Goal: Information Seeking & Learning: Understand process/instructions

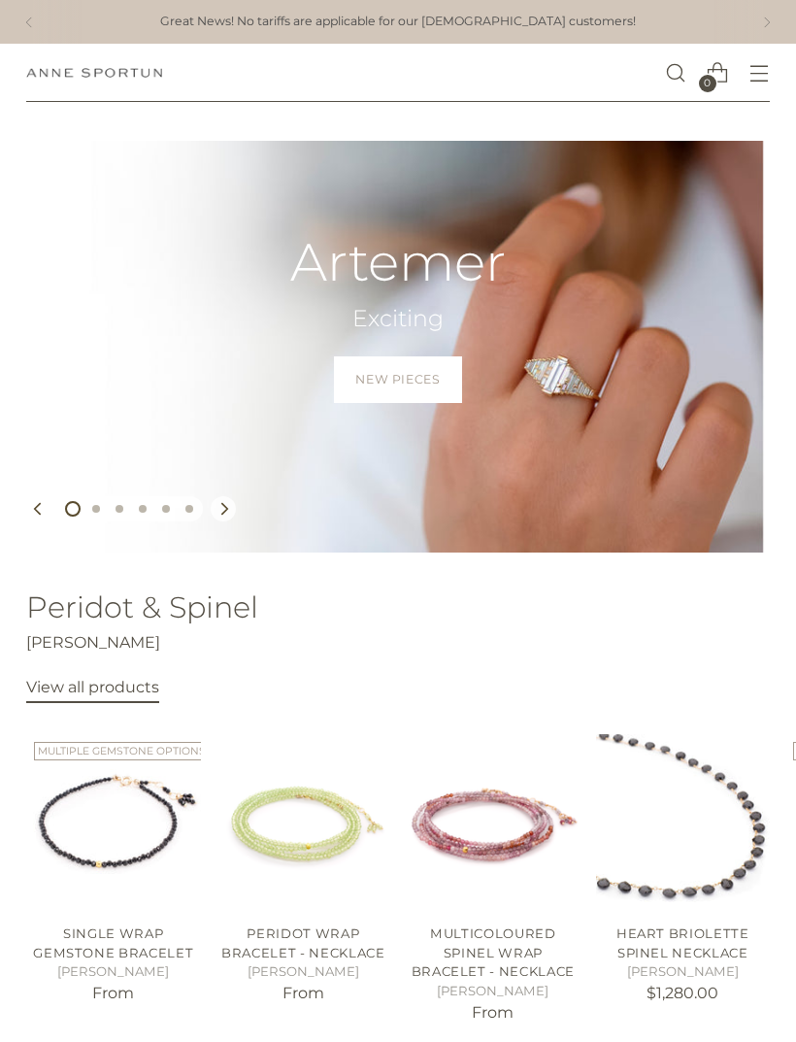
click at [423, 384] on span "New Pieces" at bounding box center [397, 379] width 84 height 17
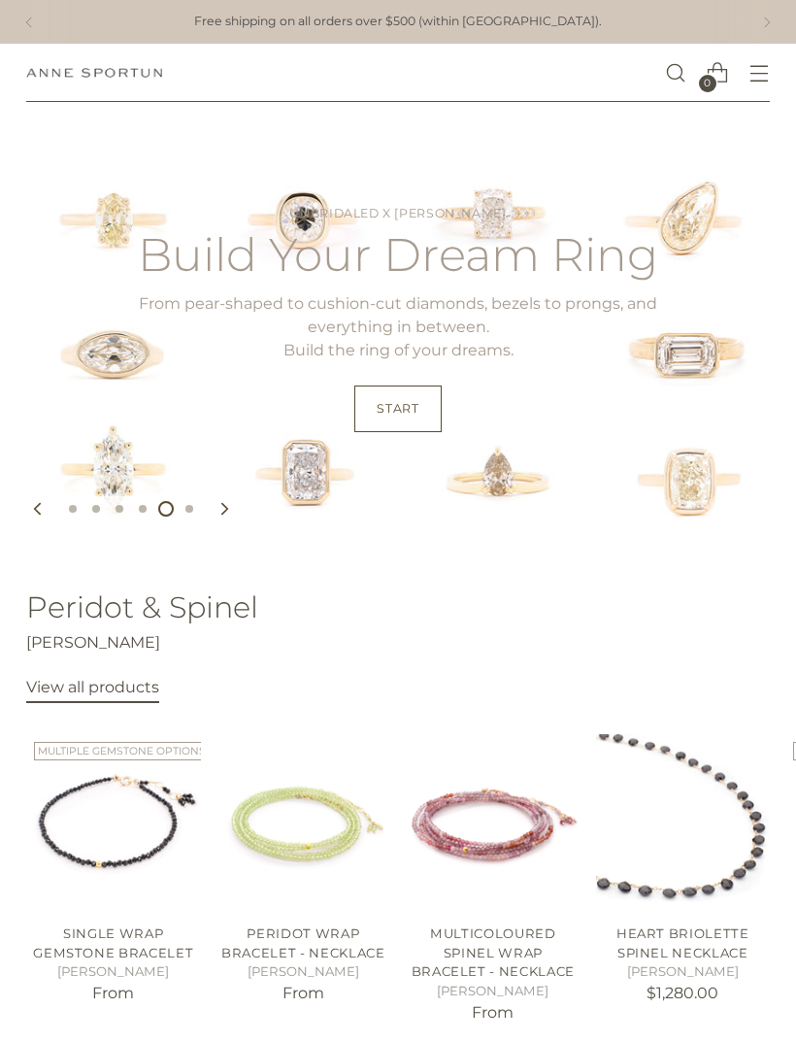
click at [418, 407] on span "Start" at bounding box center [398, 408] width 42 height 17
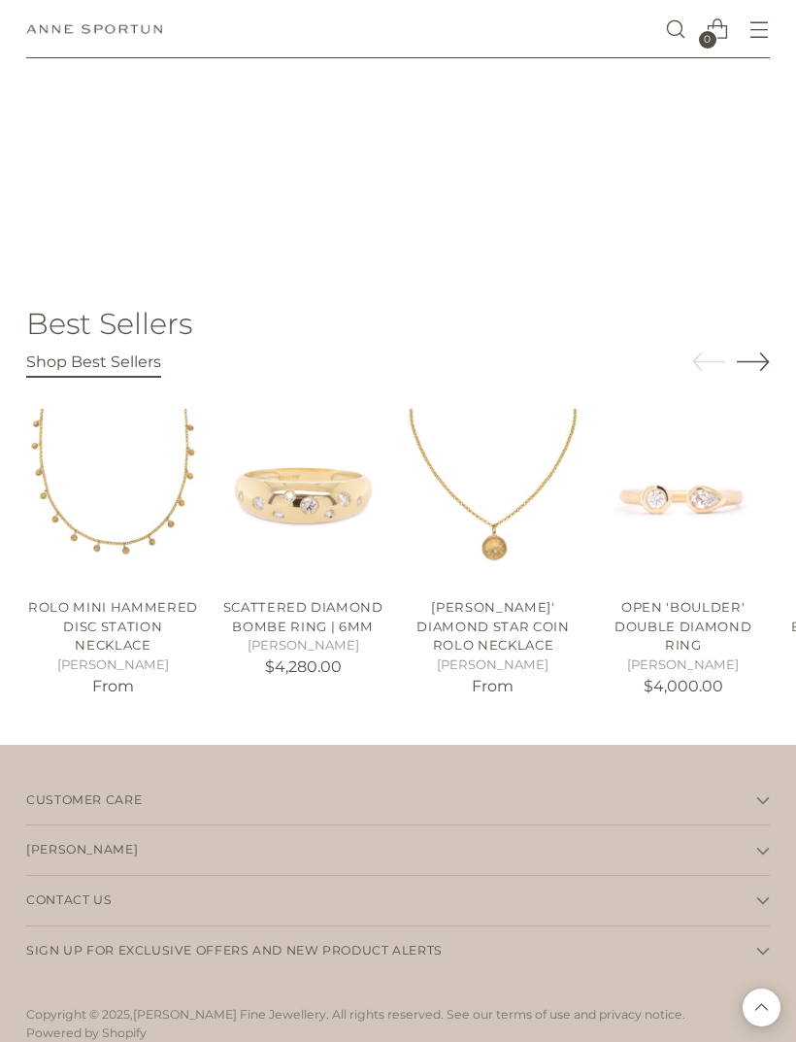
scroll to position [2650, 0]
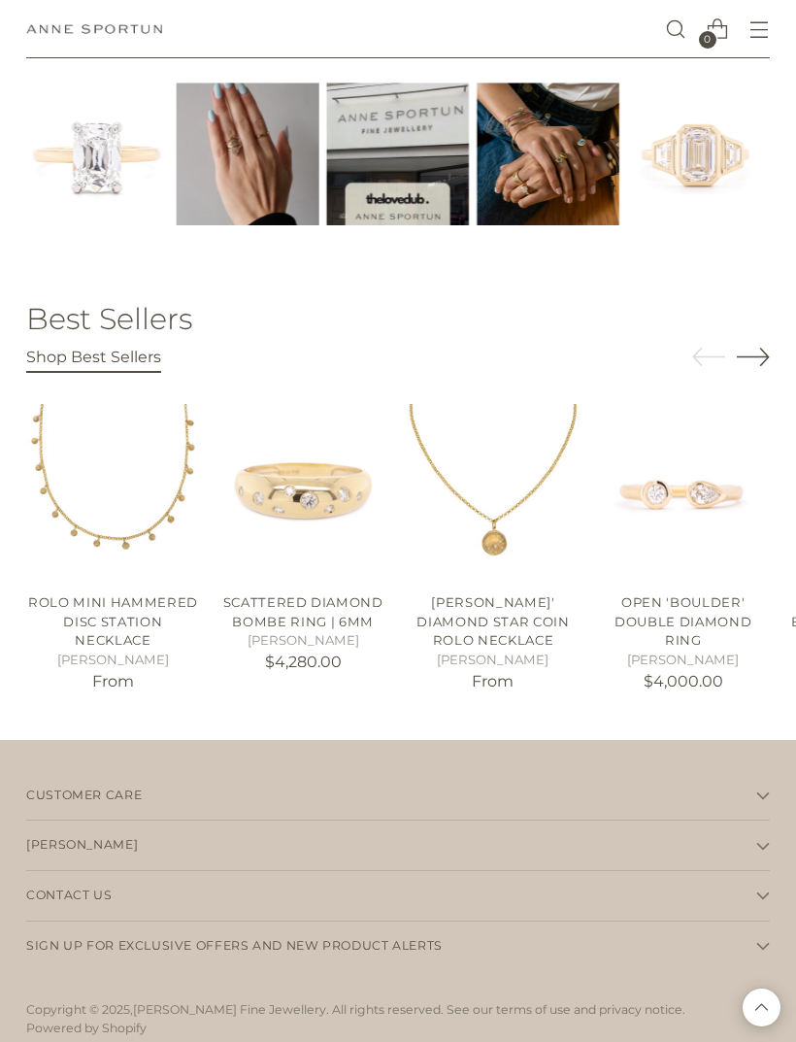
click at [767, 349] on icon "Move to next carousel slide" at bounding box center [753, 357] width 32 height 17
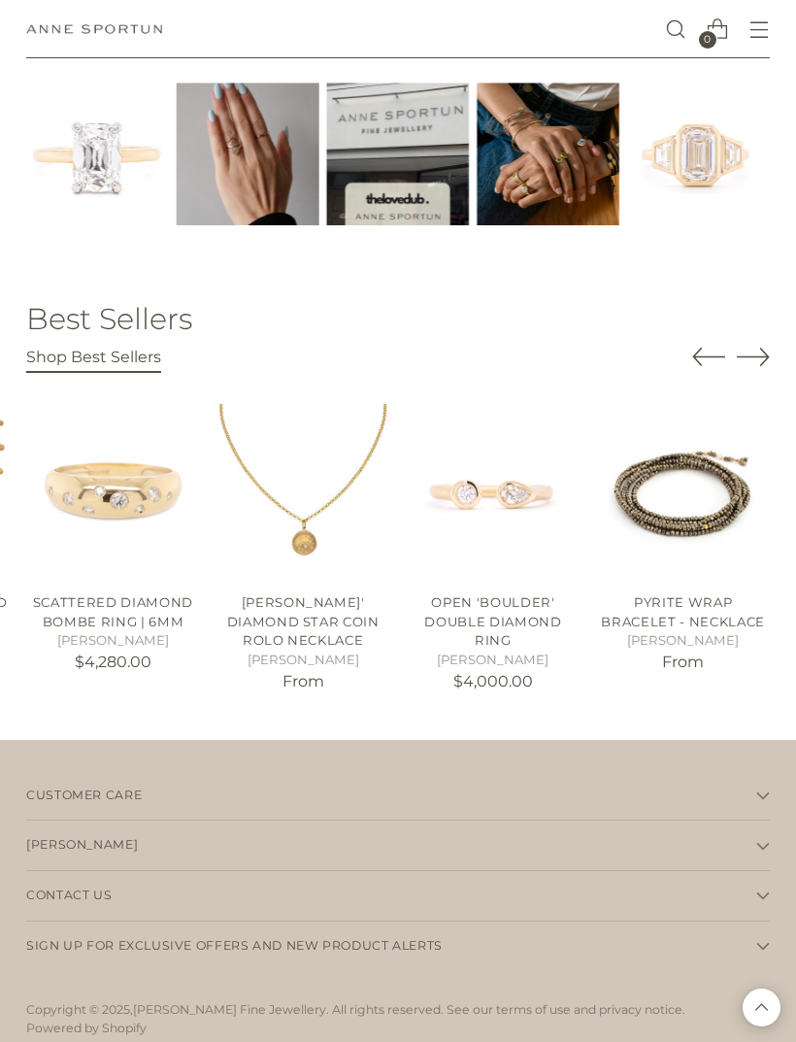
click at [768, 351] on icon "Move to next carousel slide" at bounding box center [753, 356] width 33 height 33
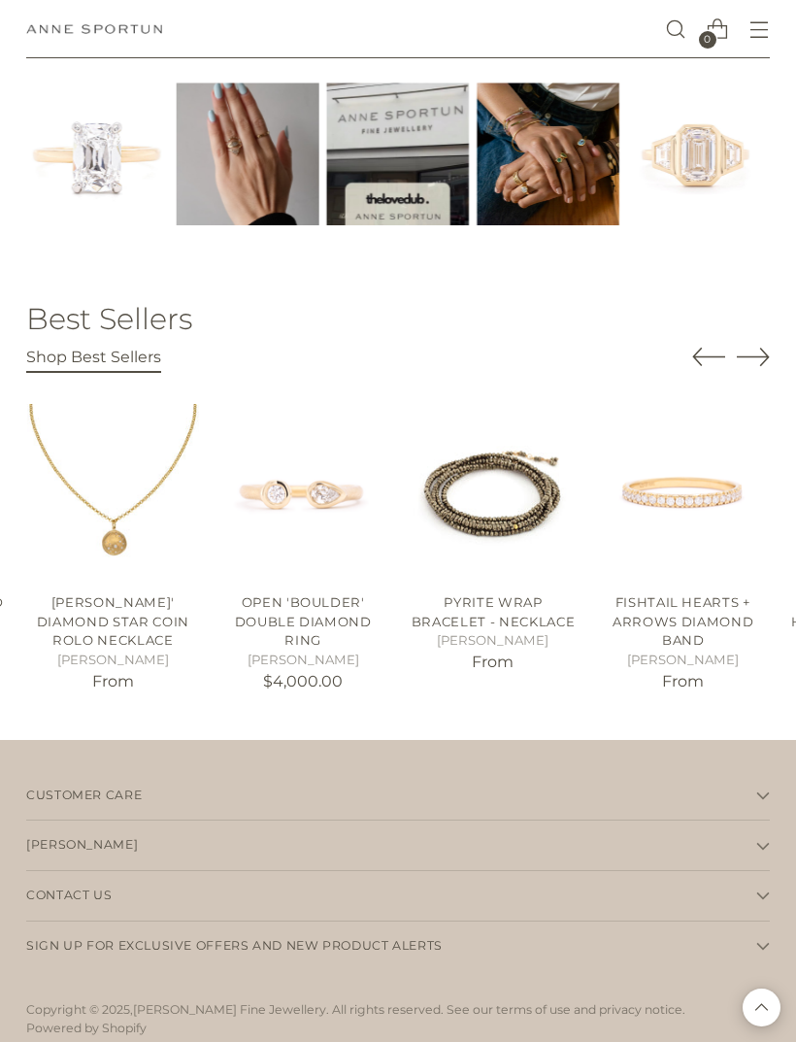
click at [785, 357] on div "Best Sellers Shop Best Sellers Rolo Mini Hammered Disc Station Necklace [PERSON…" at bounding box center [398, 501] width 796 height 475
click at [768, 351] on icon "Move to next carousel slide" at bounding box center [753, 356] width 33 height 33
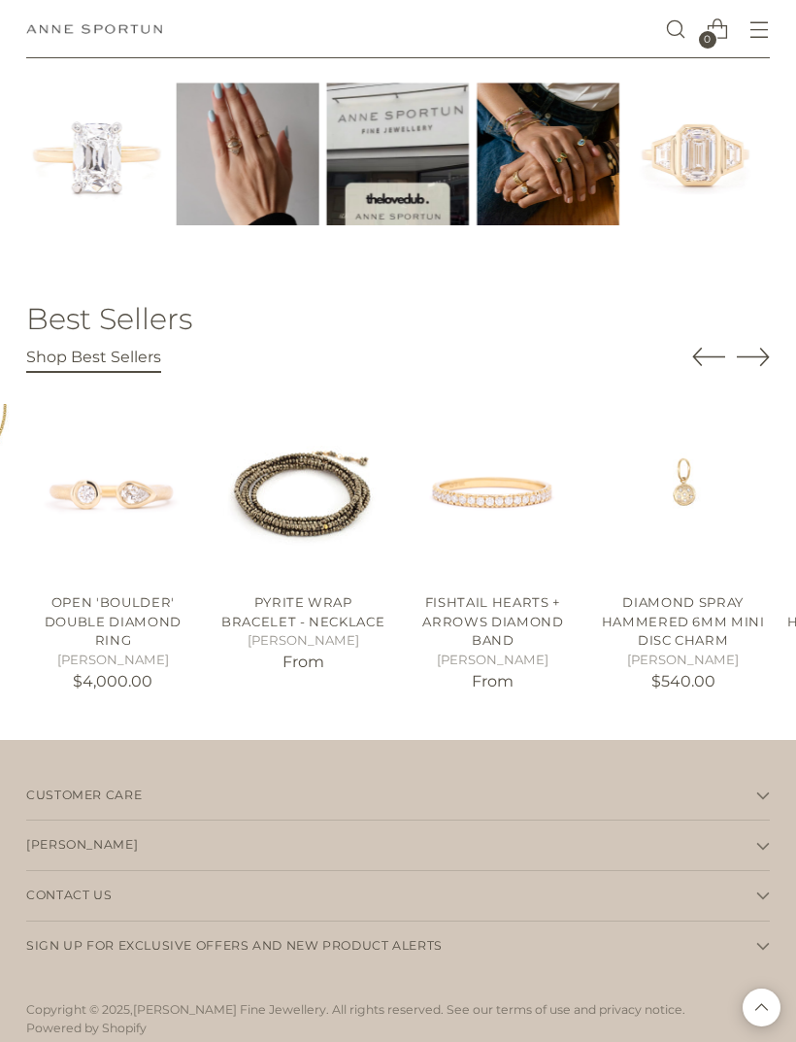
click at [763, 355] on icon "Move to next carousel slide" at bounding box center [753, 356] width 33 height 33
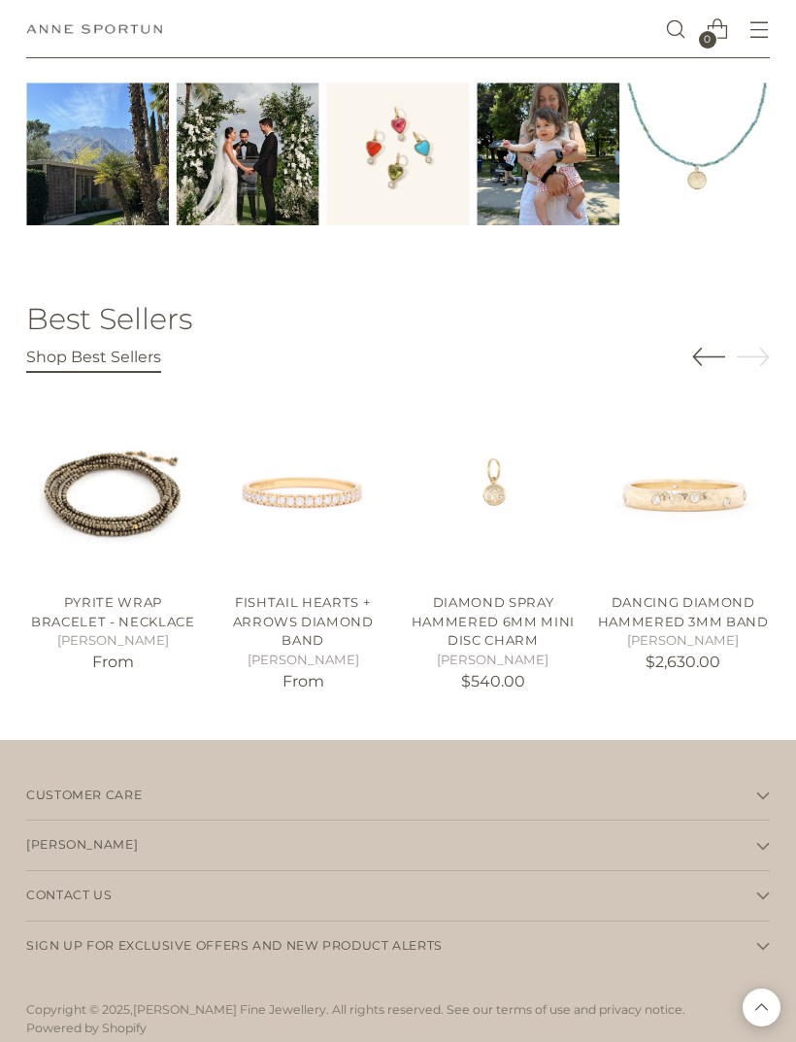
click at [757, 789] on icon "button" at bounding box center [763, 796] width 14 height 14
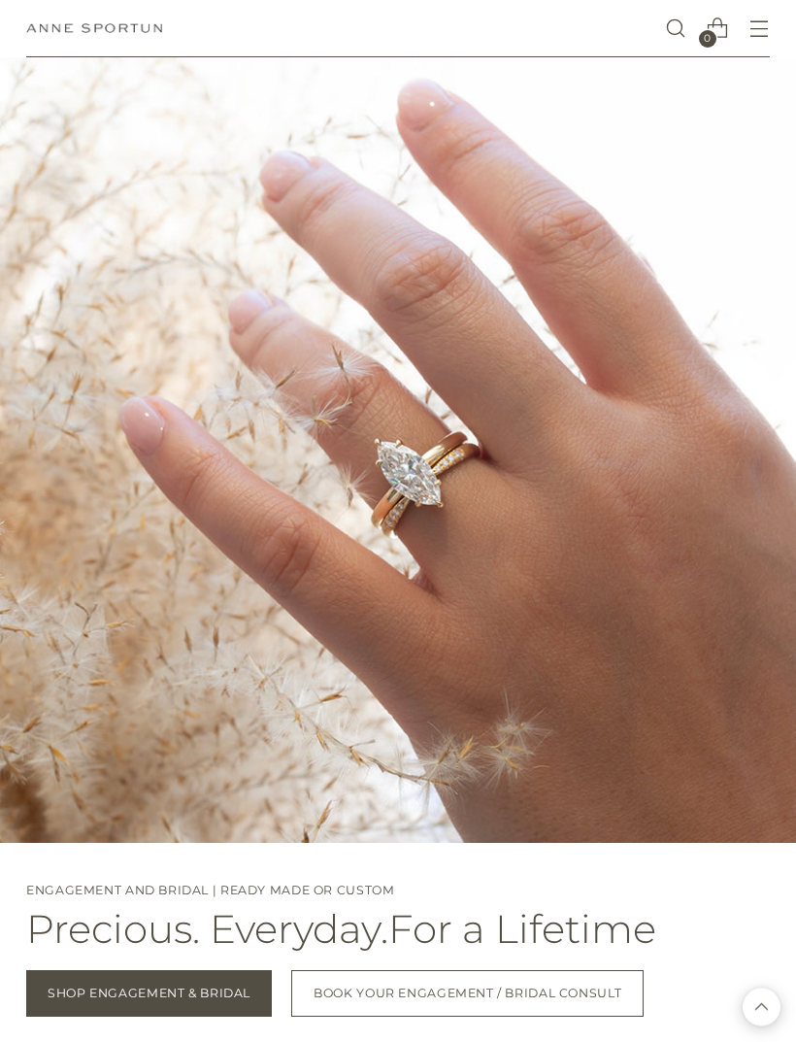
scroll to position [1045, 0]
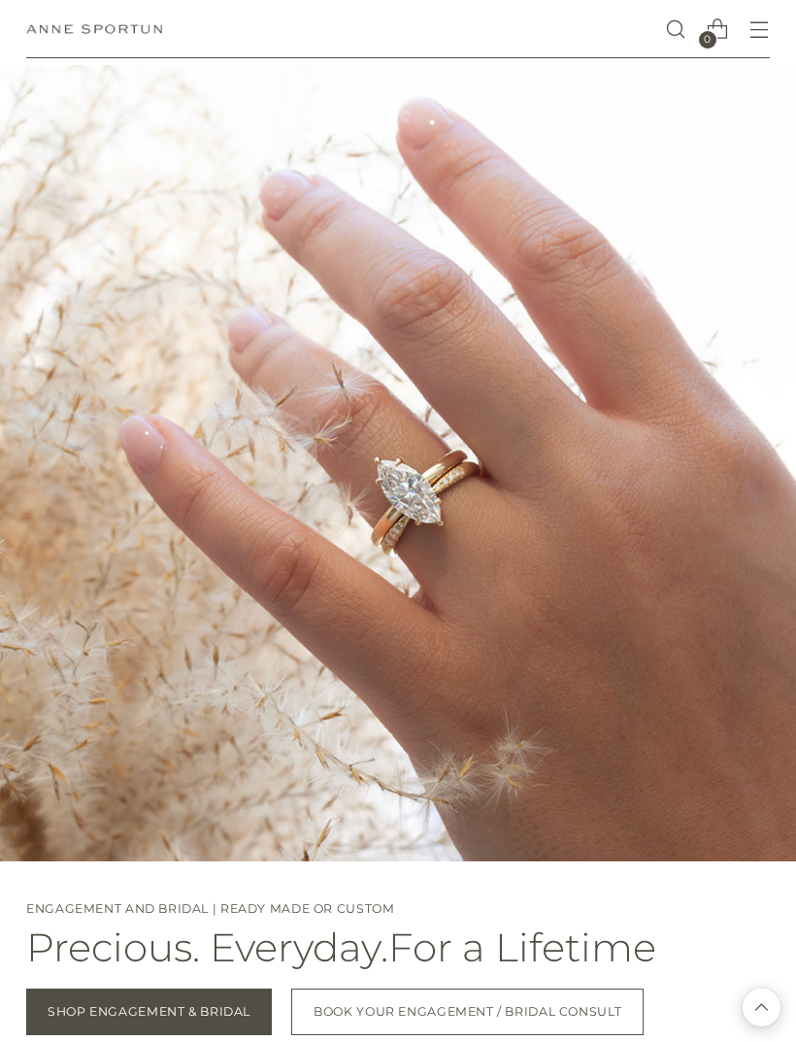
click at [760, 26] on icon "Open menu modal" at bounding box center [760, 29] width 20 height 20
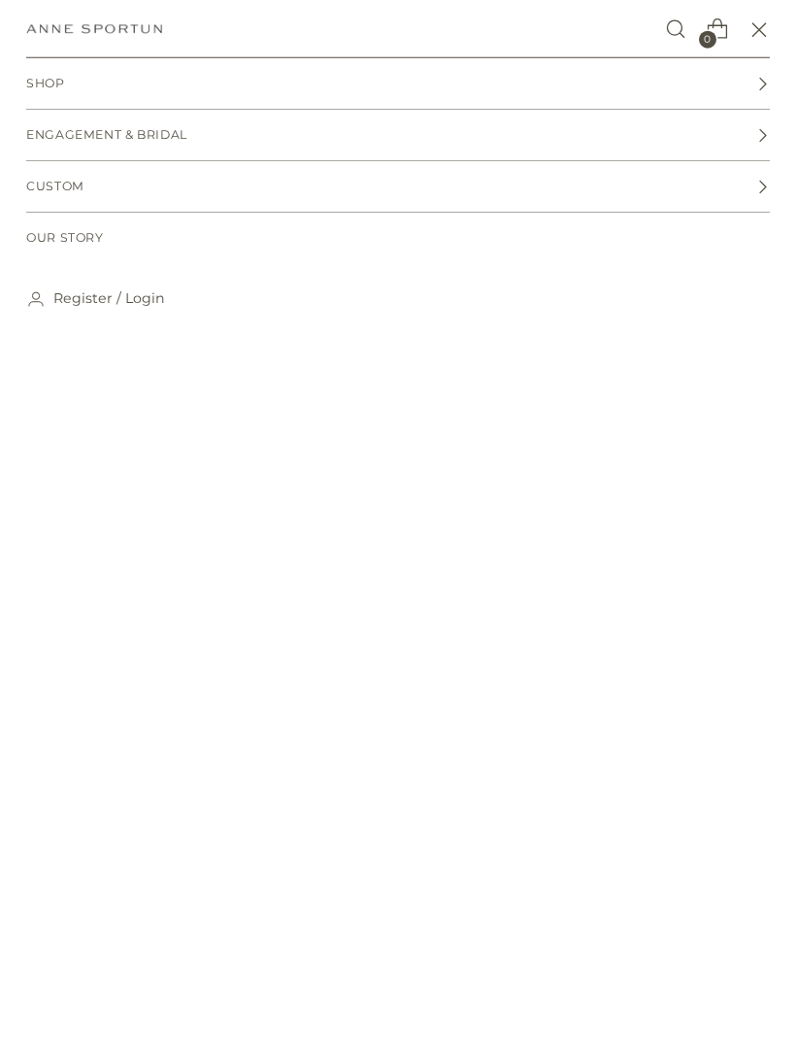
click at [67, 190] on span "Custom" at bounding box center [55, 187] width 58 height 18
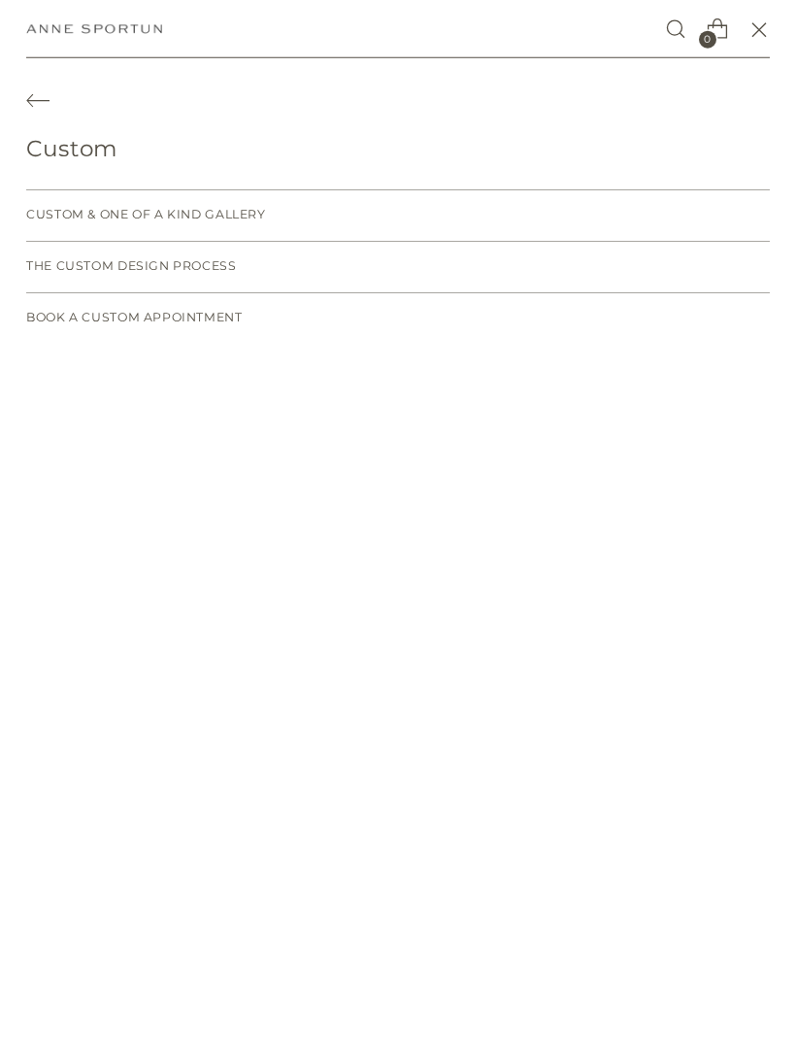
click at [59, 274] on span "The Custom Design Process" at bounding box center [131, 266] width 211 height 18
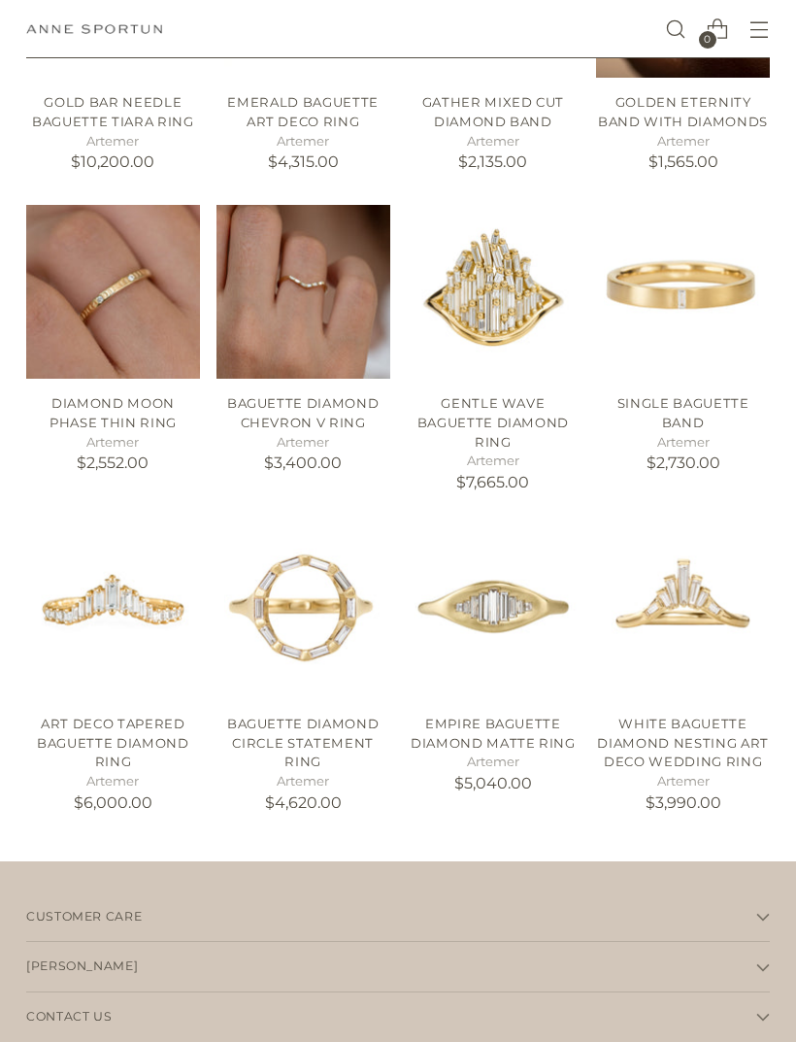
scroll to position [945, 0]
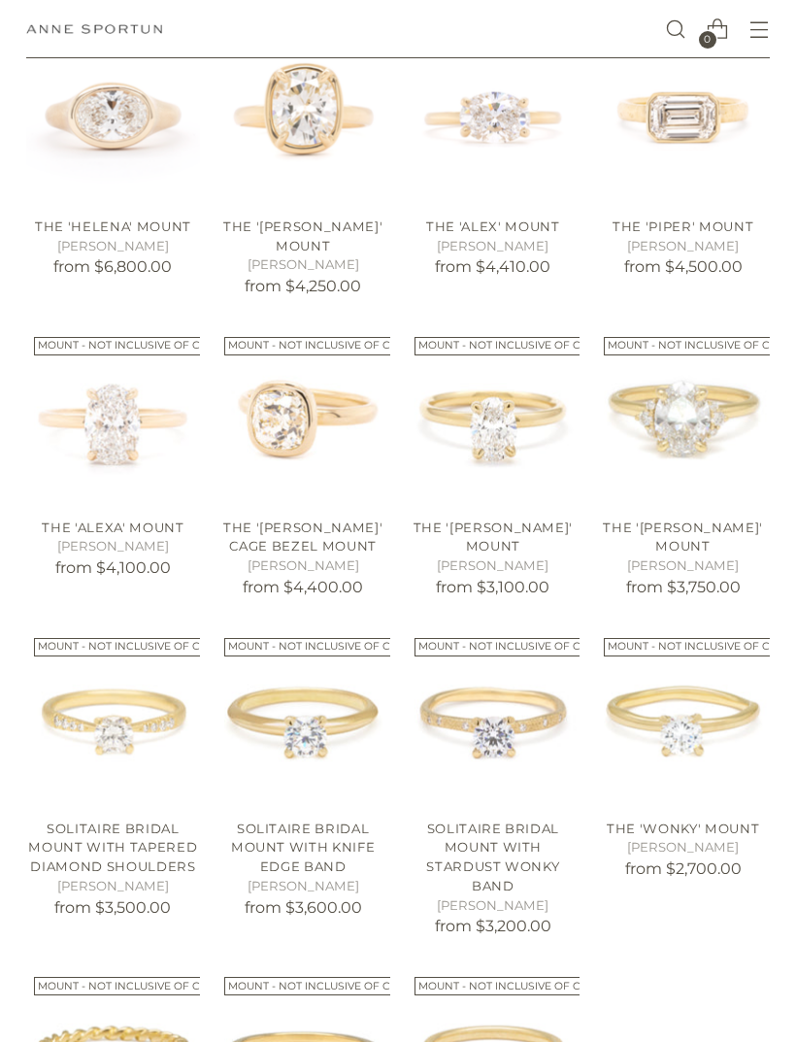
scroll to position [499, 0]
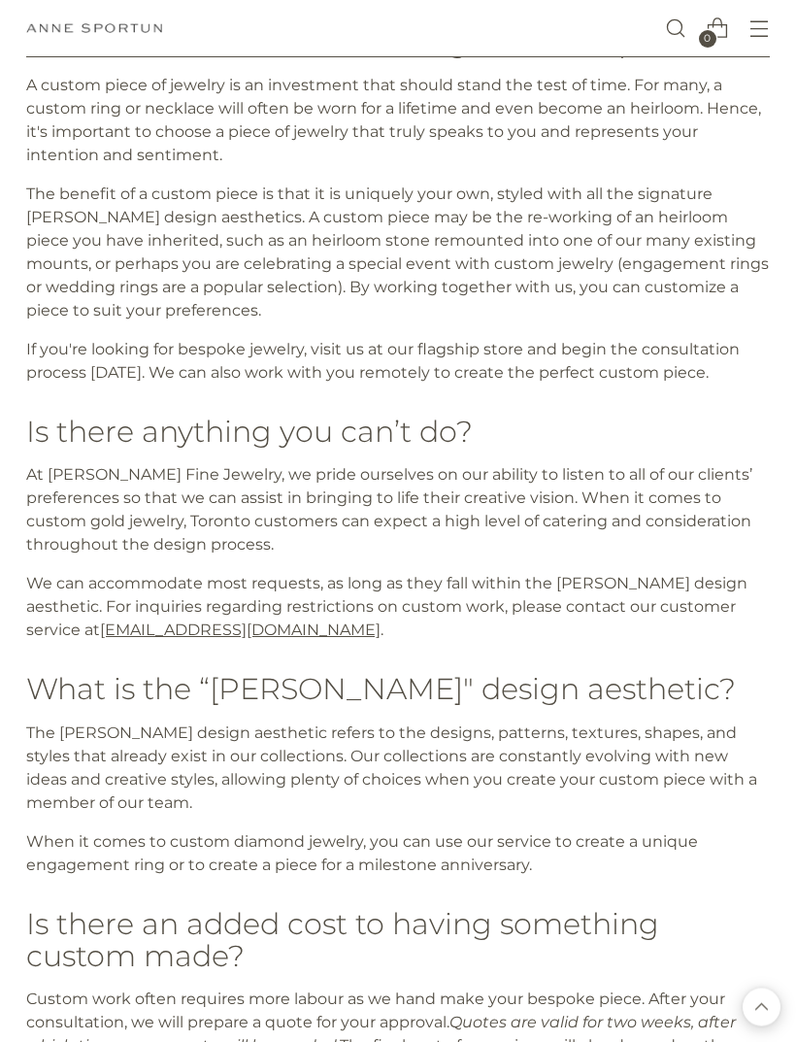
scroll to position [2368, 0]
